Goal: Check status: Check status

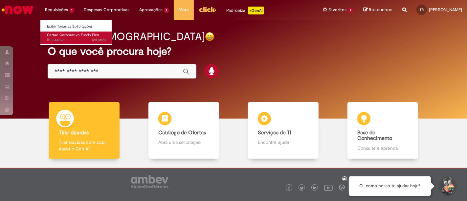
click at [61, 37] on span "Cartão Corporativo Fundo Fixo" at bounding box center [73, 34] width 52 height 5
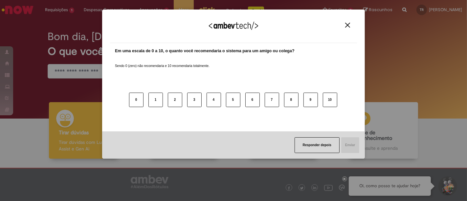
click at [347, 28] on button "Close" at bounding box center [347, 25] width 9 height 6
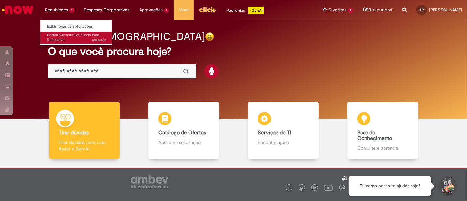
click at [55, 38] on span "12d atrás 12 dias atrás R13544893" at bounding box center [76, 39] width 59 height 5
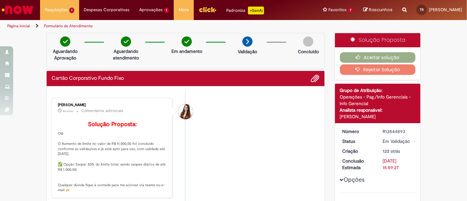
click at [388, 129] on div "R13544893" at bounding box center [397, 131] width 31 height 7
copy div "R13544893"
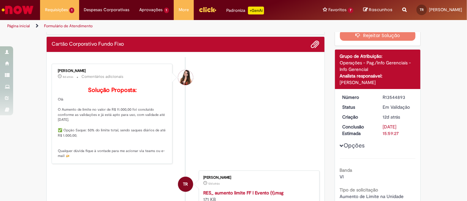
scroll to position [35, 0]
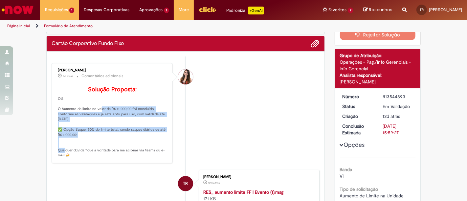
drag, startPoint x: 95, startPoint y: 119, endPoint x: 140, endPoint y: 148, distance: 53.5
click at [140, 148] on p "Solução Proposta: [GEOGRAPHIC_DATA] O Aumento de limite no valor de R$ 11.000,0…" at bounding box center [112, 122] width 109 height 72
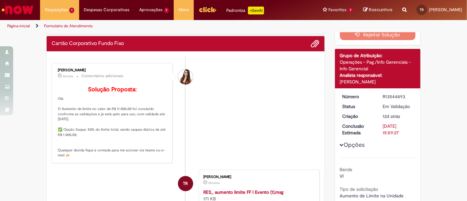
drag, startPoint x: 121, startPoint y: 156, endPoint x: 142, endPoint y: 164, distance: 22.8
click at [142, 158] on p "Solução Proposta: [GEOGRAPHIC_DATA] O Aumento de limite no valor de R$ 11.000,0…" at bounding box center [112, 122] width 109 height 72
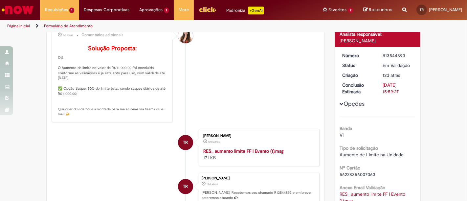
scroll to position [139, 0]
